Goal: Task Accomplishment & Management: Use online tool/utility

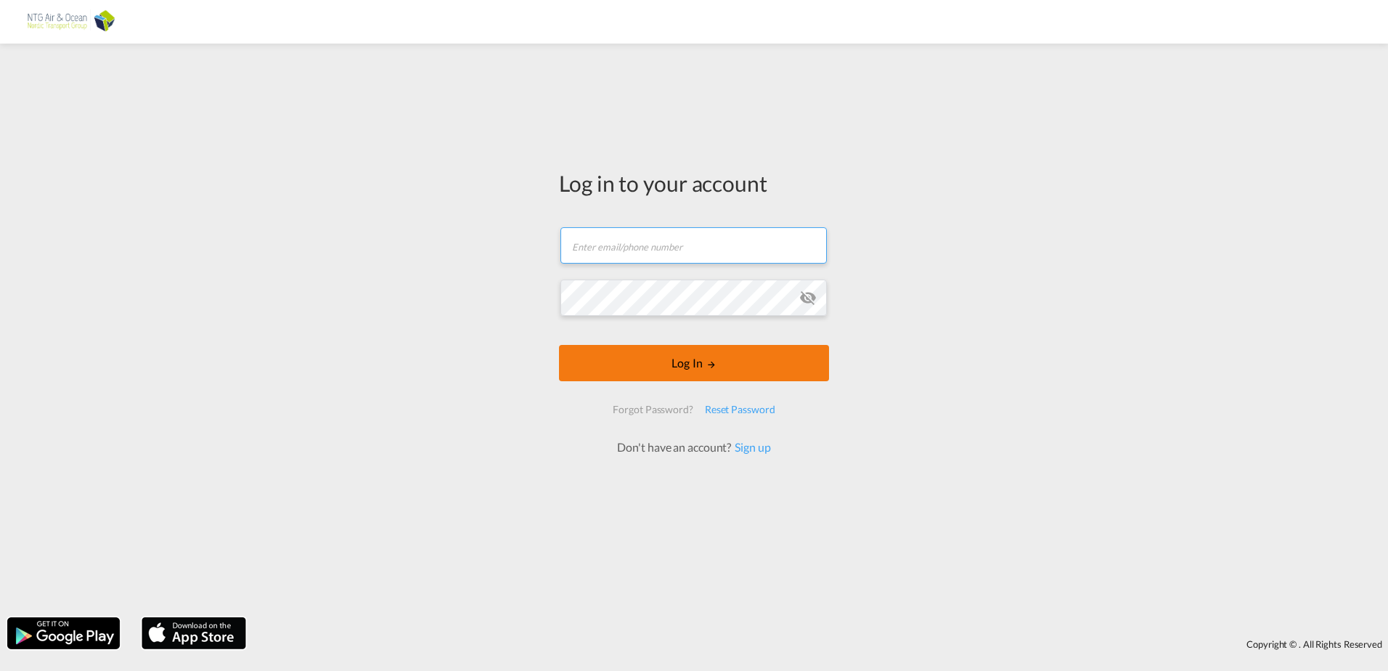
type input "[EMAIL_ADDRESS][DOMAIN_NAME]"
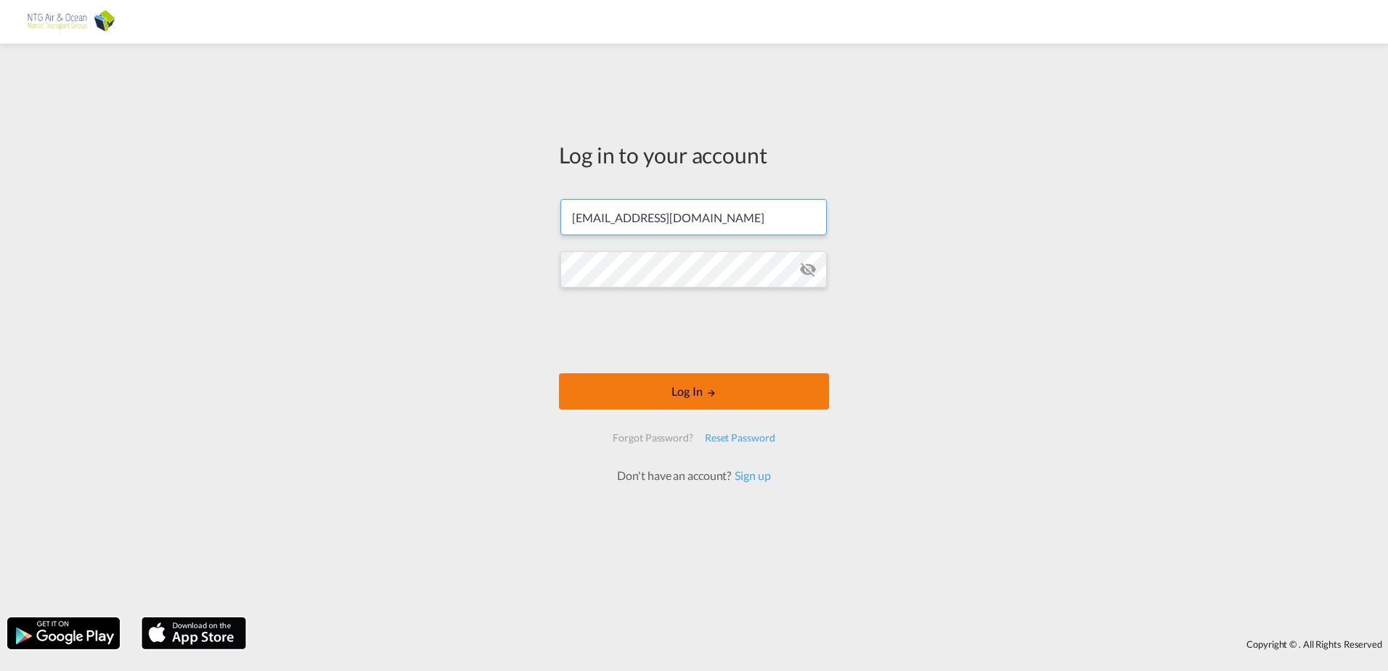
click at [780, 376] on button "Log In" at bounding box center [694, 391] width 270 height 36
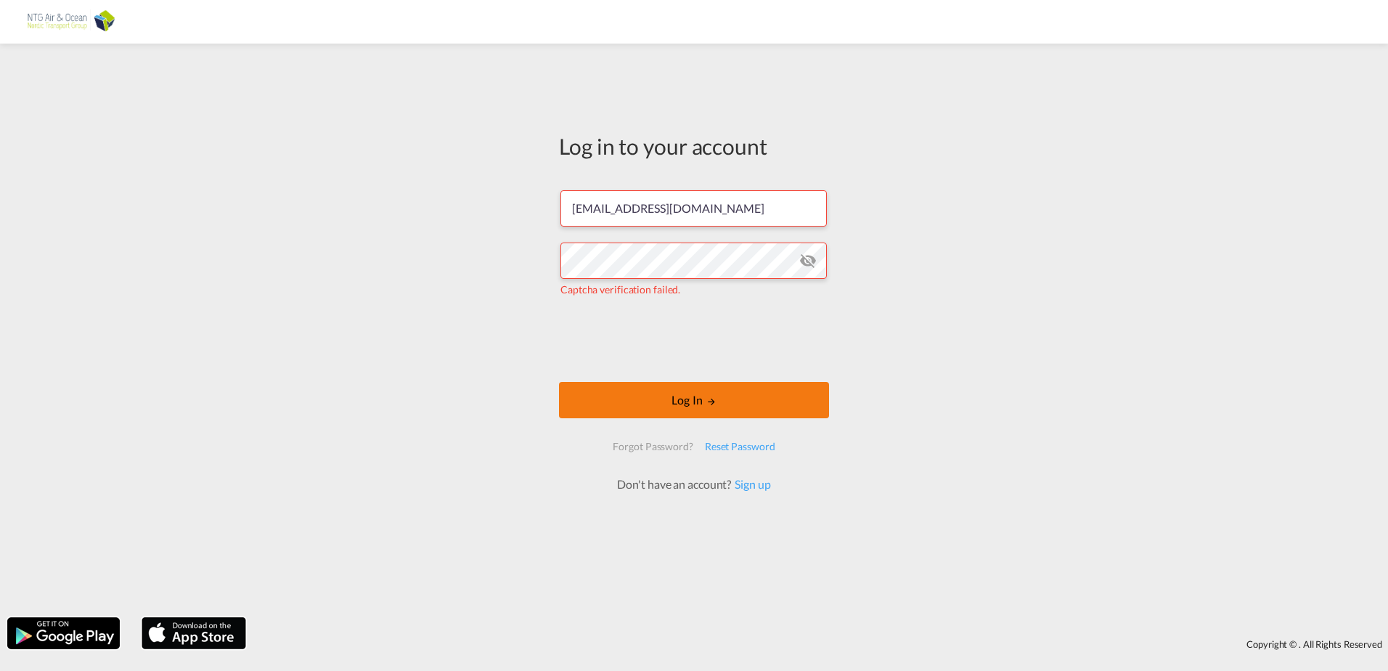
click at [765, 403] on button "Log In" at bounding box center [694, 400] width 270 height 36
